Goal: Check status

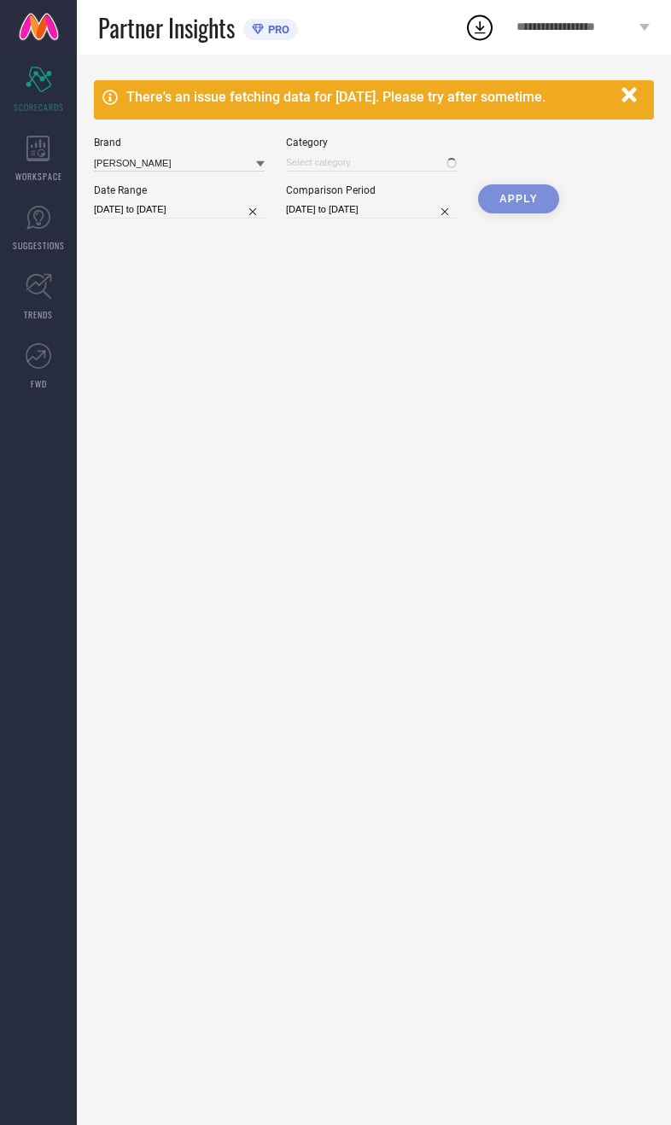
type input "All"
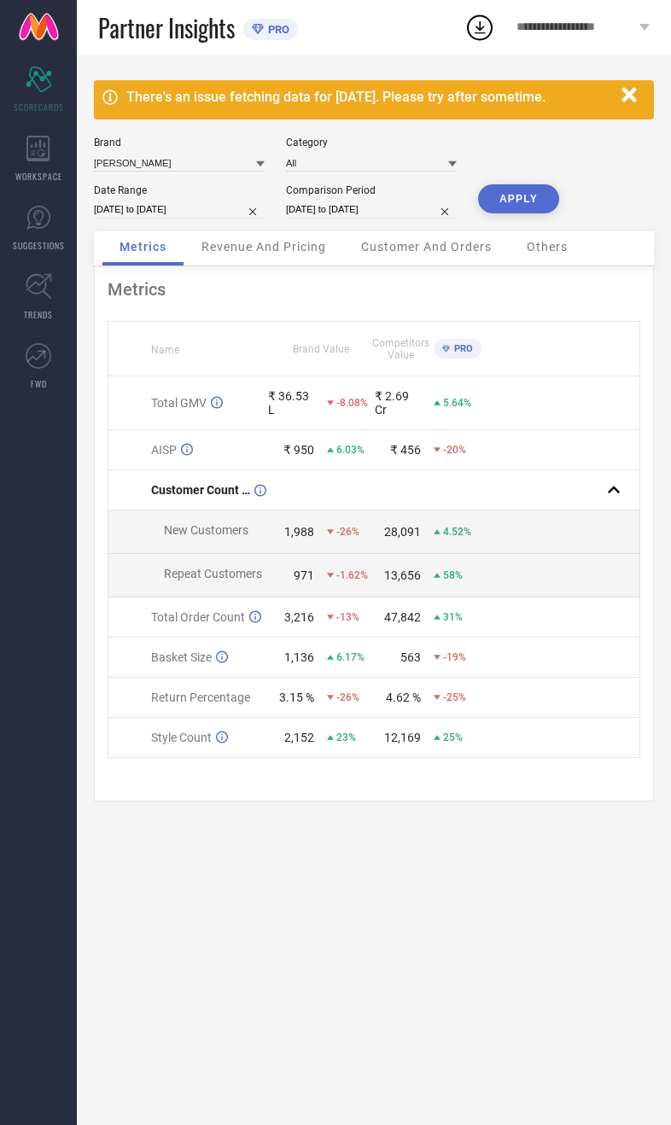
select select "8"
select select "2025"
select select "9"
select select "2025"
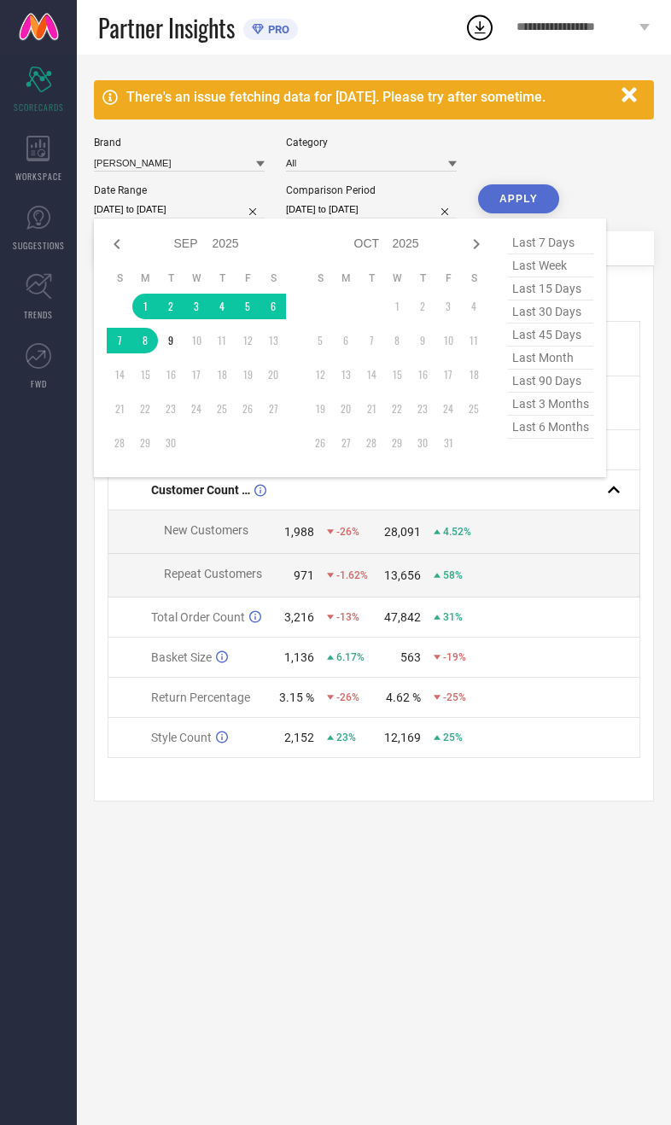
click at [373, 971] on div "There's an issue fetching data for 09 Sep 2025. Please try after sometime. Bran…" at bounding box center [374, 590] width 594 height 1070
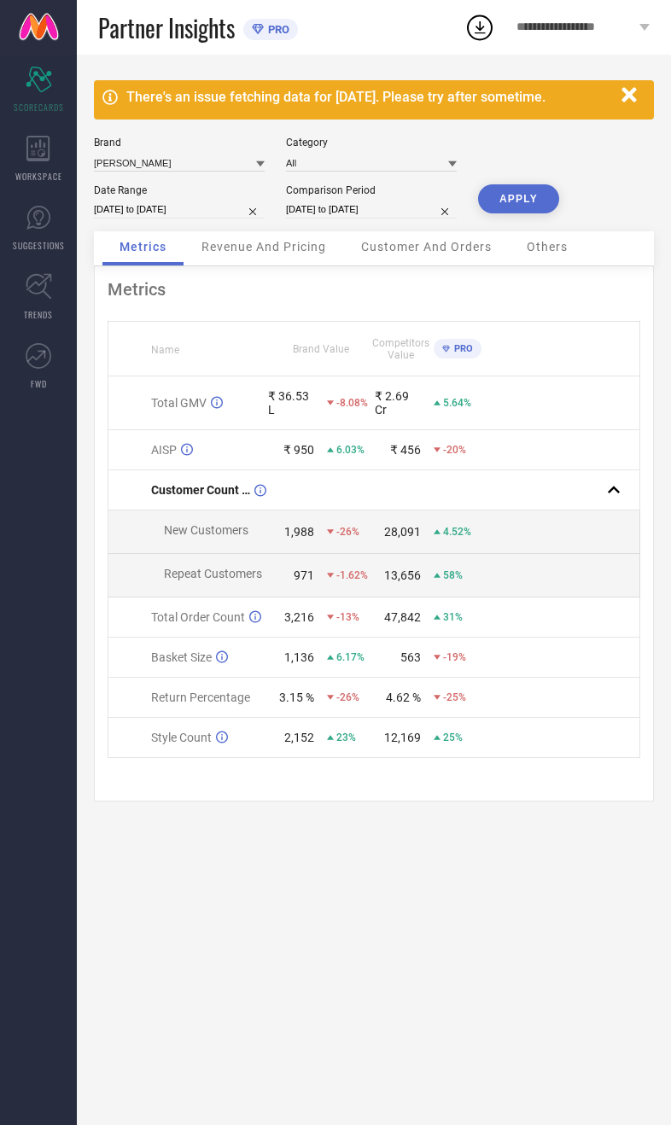
select select "8"
select select "2025"
select select "9"
select select "2025"
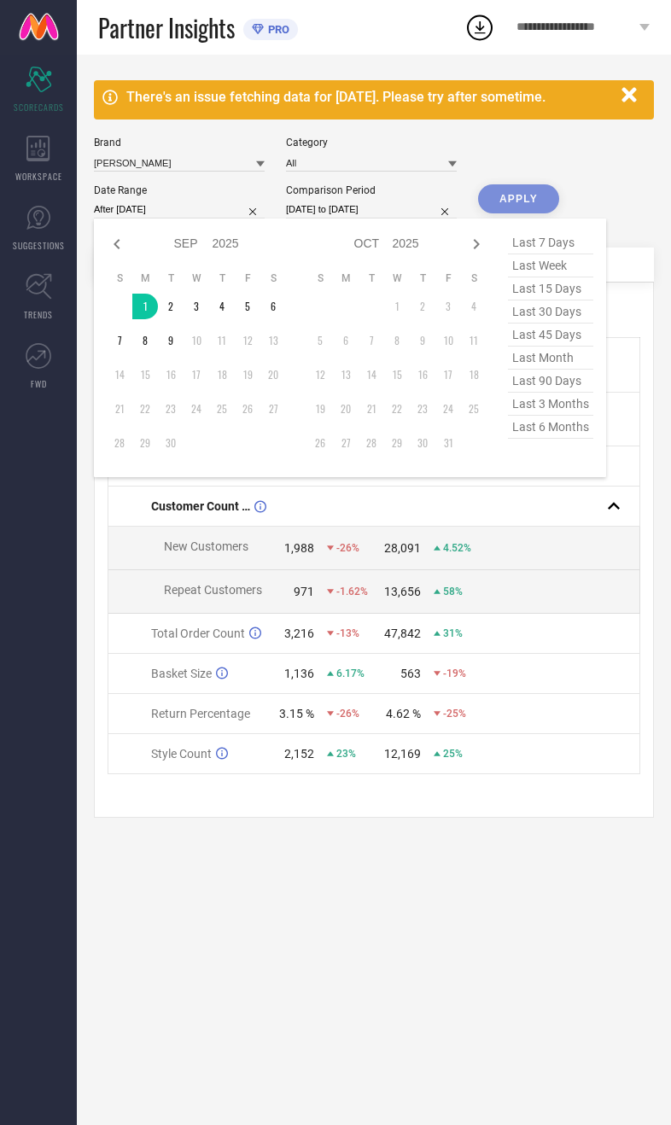
type input "01-09-2025 to 09-09-2025"
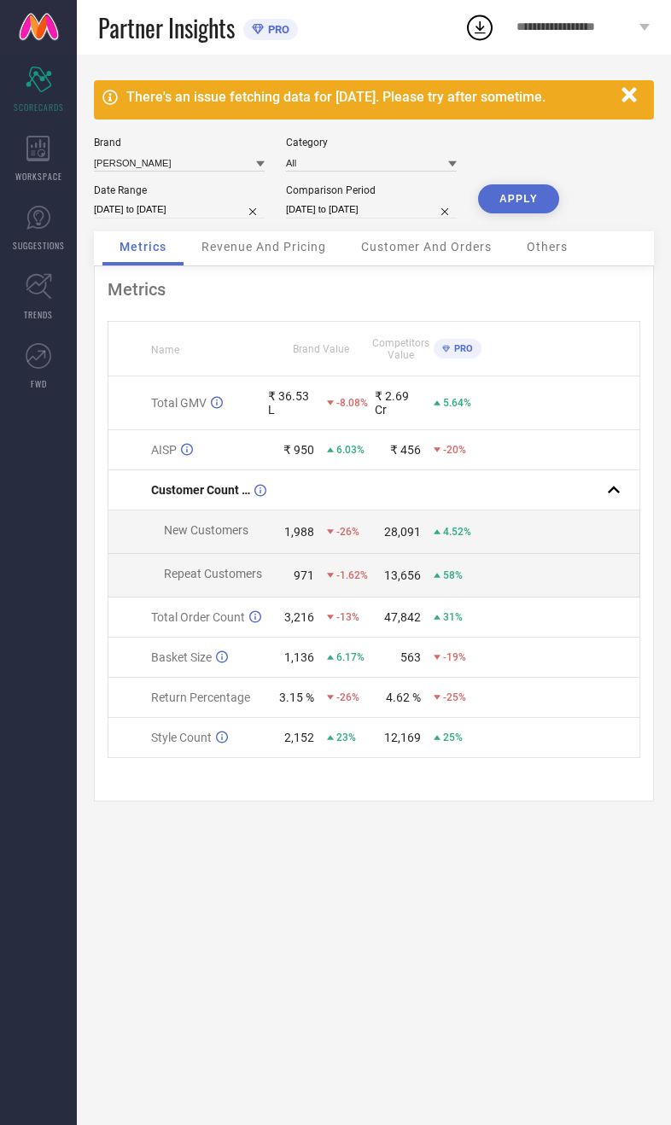
click at [547, 201] on button "APPLY" at bounding box center [518, 198] width 81 height 29
select select "8"
select select "2025"
select select "9"
select select "2025"
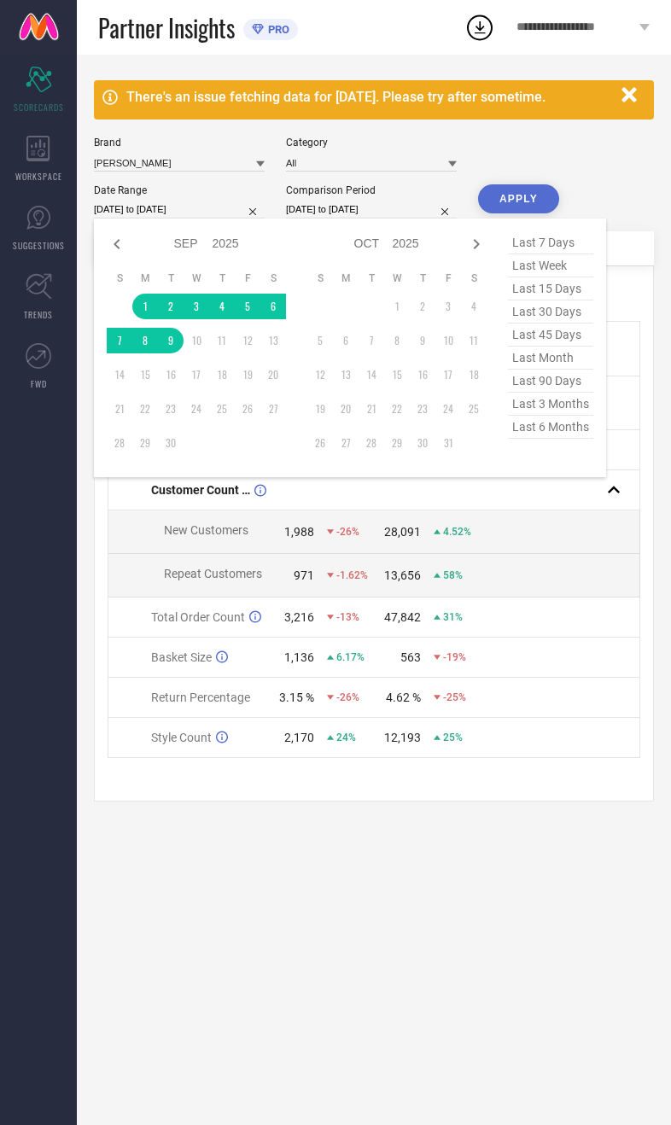
click at [357, 907] on div "There's an issue fetching data for 09 Sep 2025. Please try after sometime. Bran…" at bounding box center [374, 590] width 594 height 1070
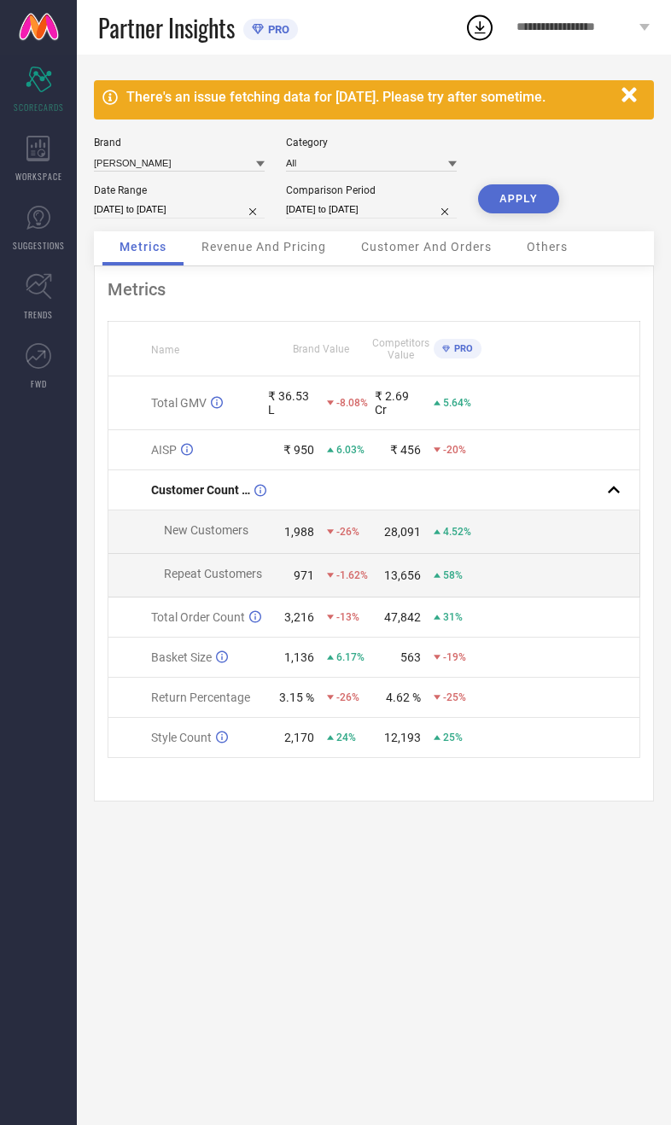
click at [389, 211] on input "01-09-2024 to 08-09-2024" at bounding box center [371, 210] width 171 height 18
select select "8"
select select "2024"
select select "9"
select select "2024"
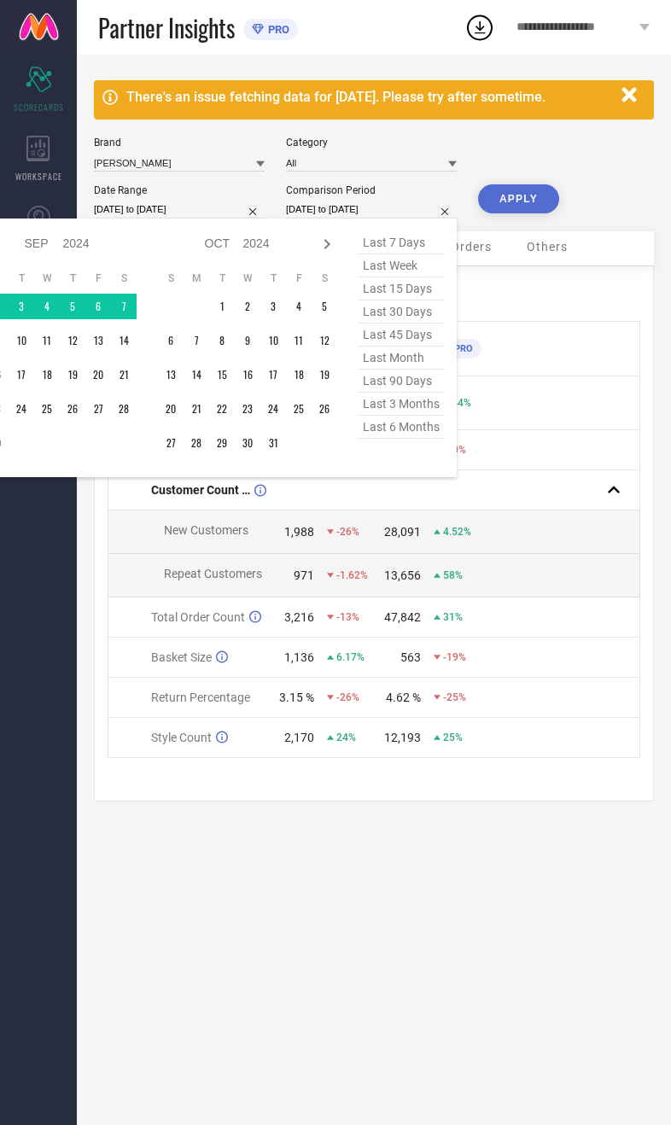
click at [328, 950] on div "There's an issue fetching data for 09 Sep 2025. Please try after sometime. Bran…" at bounding box center [374, 590] width 594 height 1070
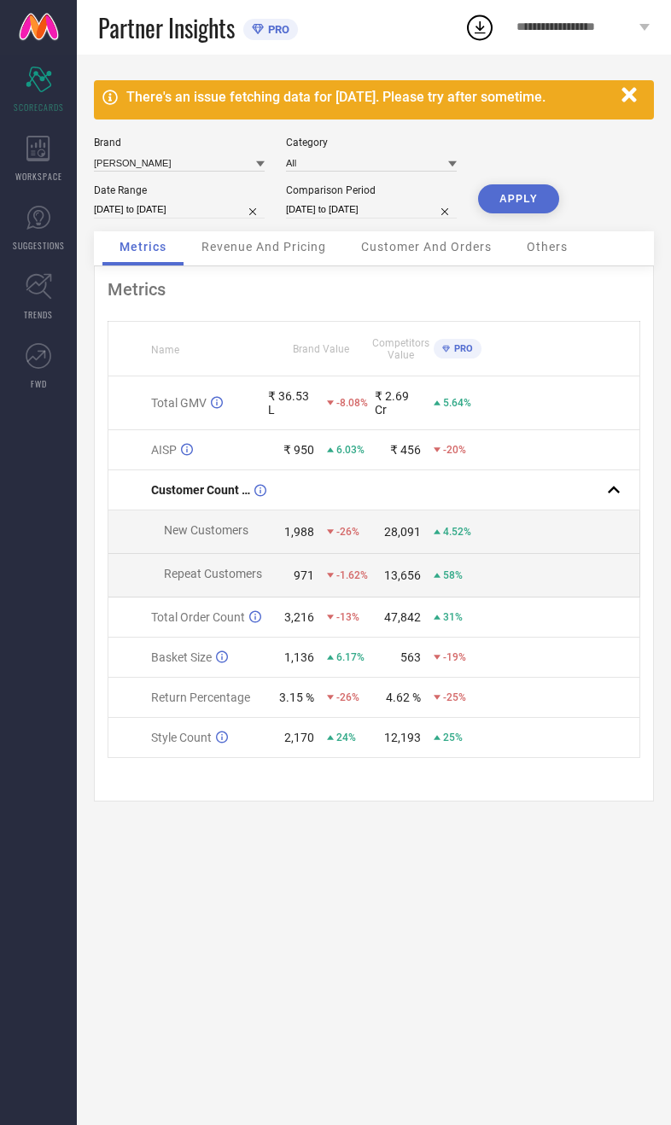
select select "8"
select select "2025"
select select "9"
select select "2025"
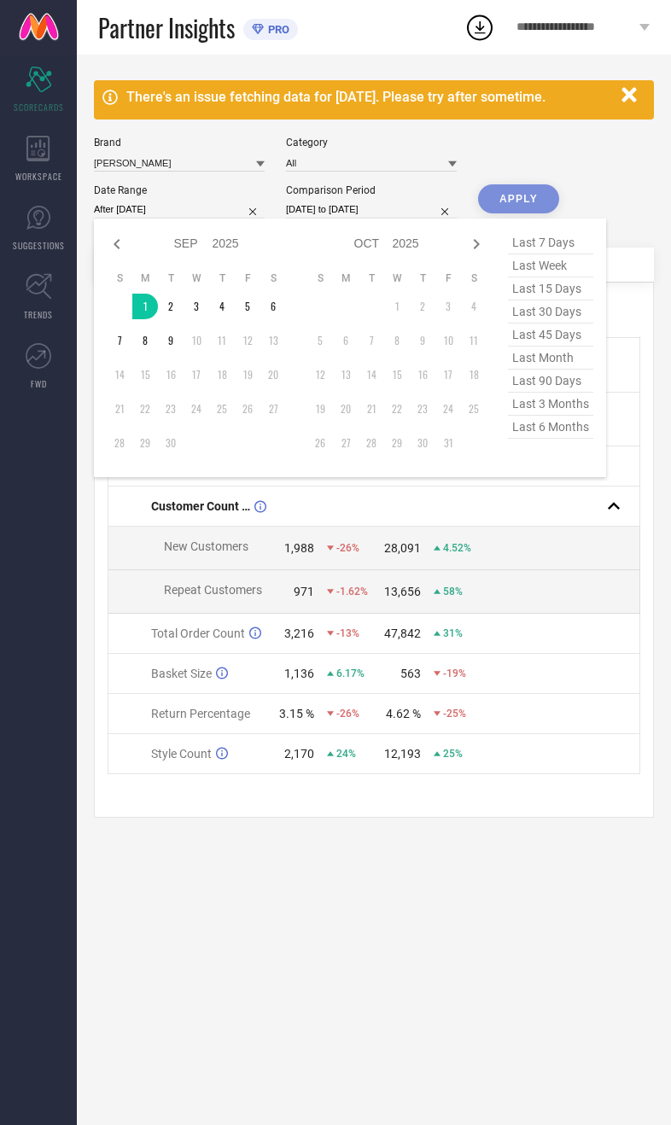
type input "01-09-2025 to 08-09-2025"
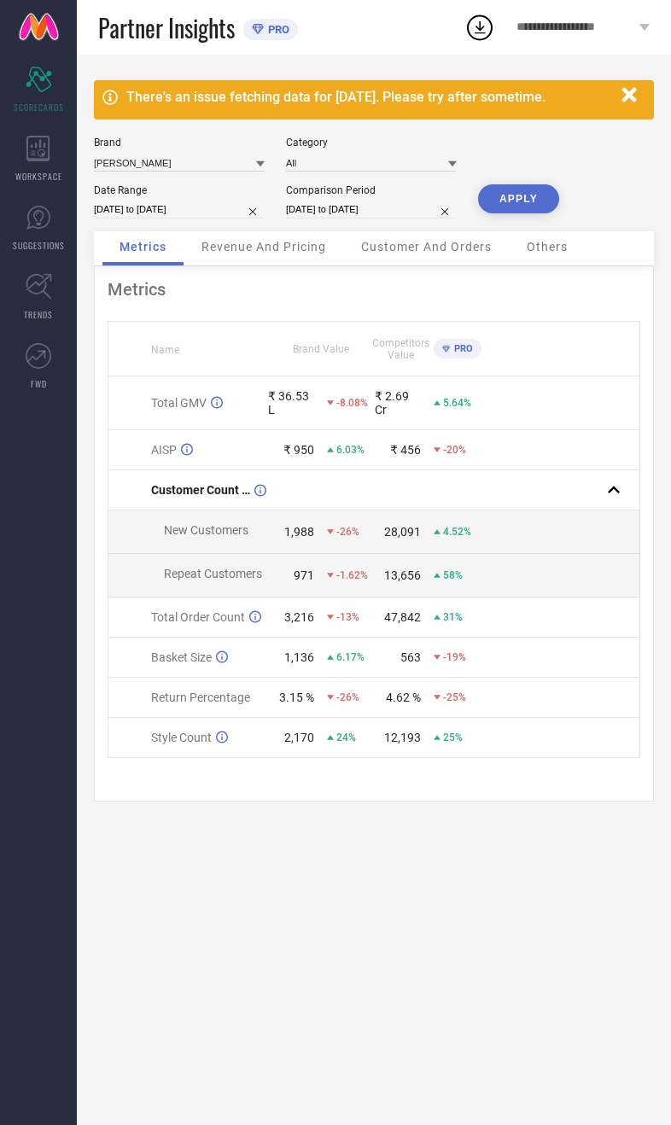
click at [531, 190] on button "APPLY" at bounding box center [518, 198] width 81 height 29
click at [298, 252] on span "Revenue And Pricing" at bounding box center [263, 247] width 125 height 14
